Goal: Task Accomplishment & Management: Manage account settings

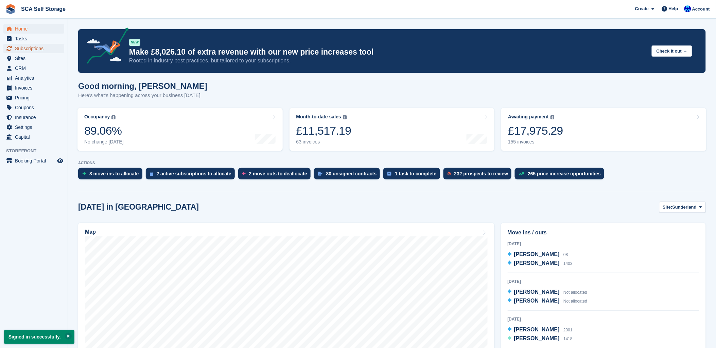
click at [27, 51] on span "Subscriptions" at bounding box center [35, 49] width 41 height 10
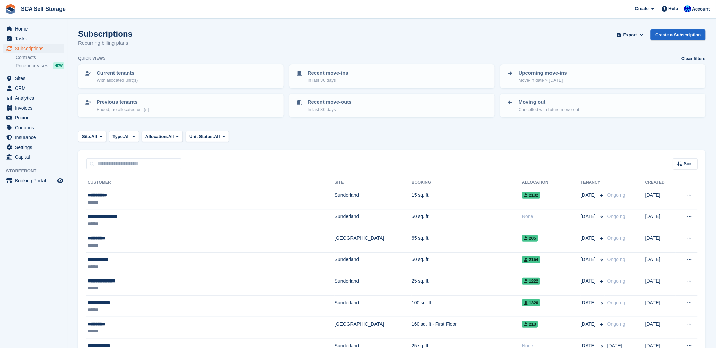
drag, startPoint x: 357, startPoint y: 142, endPoint x: 395, endPoint y: 139, distance: 38.2
drag, startPoint x: 395, startPoint y: 139, endPoint x: 434, endPoint y: 53, distance: 94.5
click at [434, 53] on div "Subscriptions Recurring billing plans Export Export Subscriptions Export a CSV …" at bounding box center [391, 42] width 627 height 26
drag, startPoint x: 418, startPoint y: 152, endPoint x: 364, endPoint y: 151, distance: 53.3
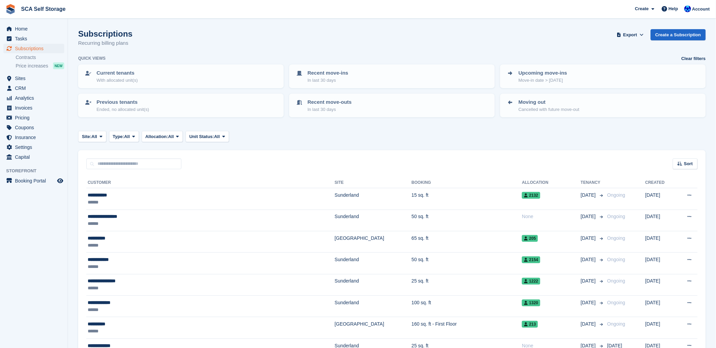
click at [410, 152] on div "Sort Sort by Customer name Date created Move in date Move out date Created (old…" at bounding box center [391, 159] width 627 height 19
drag, startPoint x: 31, startPoint y: 50, endPoint x: 36, endPoint y: 49, distance: 5.9
click at [32, 50] on span "Subscriptions" at bounding box center [35, 49] width 41 height 10
click at [702, 11] on span "Account" at bounding box center [701, 9] width 18 height 7
click at [646, 69] on div "Logout" at bounding box center [647, 67] width 16 height 7
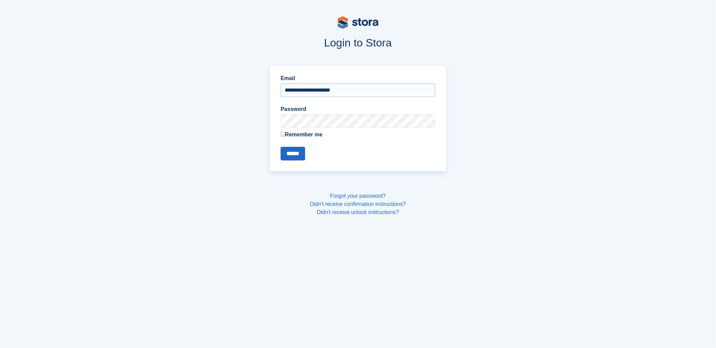
click at [386, 94] on input "**********" at bounding box center [358, 91] width 155 height 14
type input "**********"
click at [296, 153] on input "******" at bounding box center [293, 154] width 24 height 14
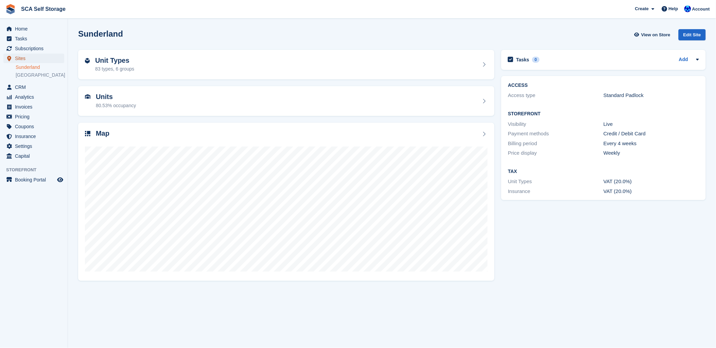
click at [26, 57] on span "Sites" at bounding box center [35, 59] width 41 height 10
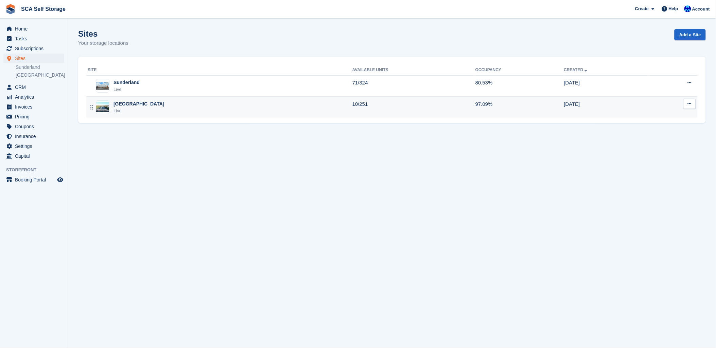
click at [125, 111] on div "Live" at bounding box center [138, 111] width 51 height 7
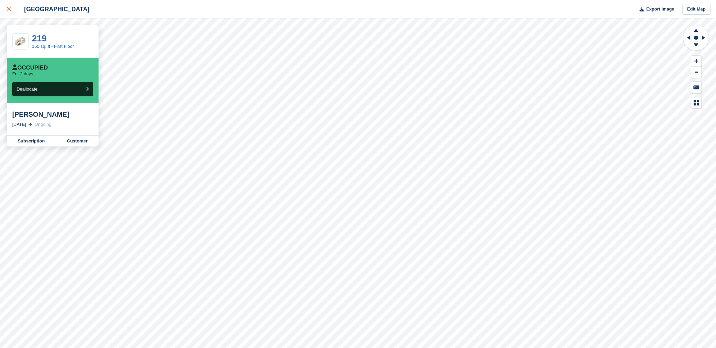
click at [8, 9] on icon at bounding box center [9, 9] width 4 height 4
